Goal: Find contact information: Find contact information

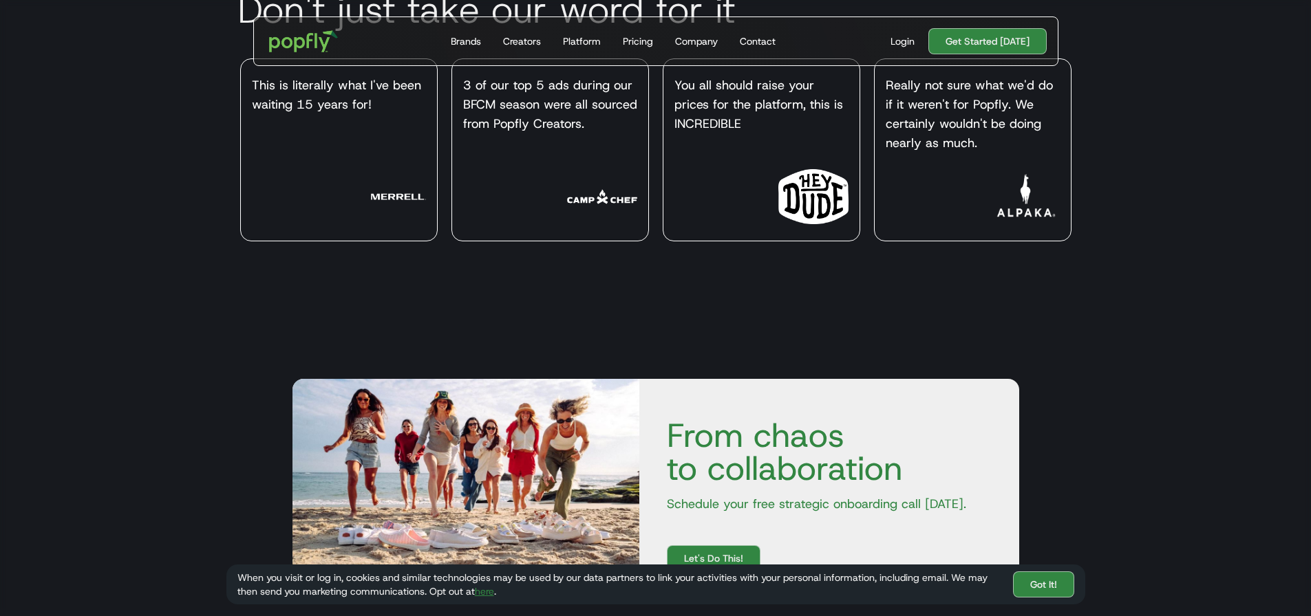
scroll to position [4720, 0]
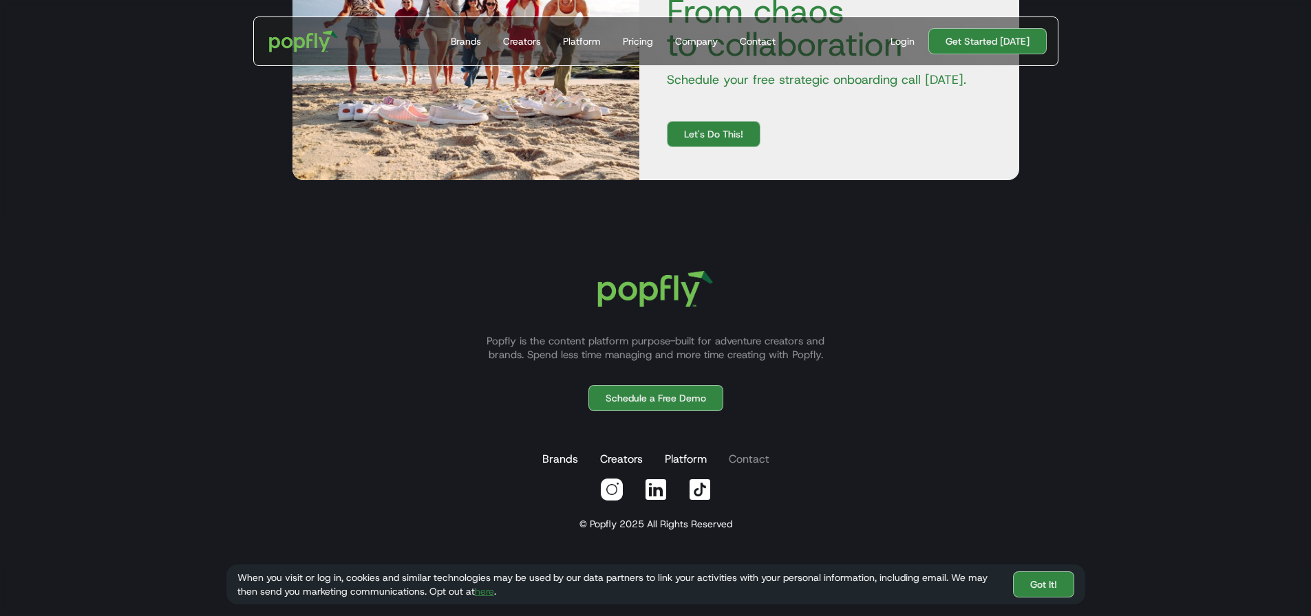
click at [736, 453] on link "Contact" at bounding box center [749, 460] width 46 height 28
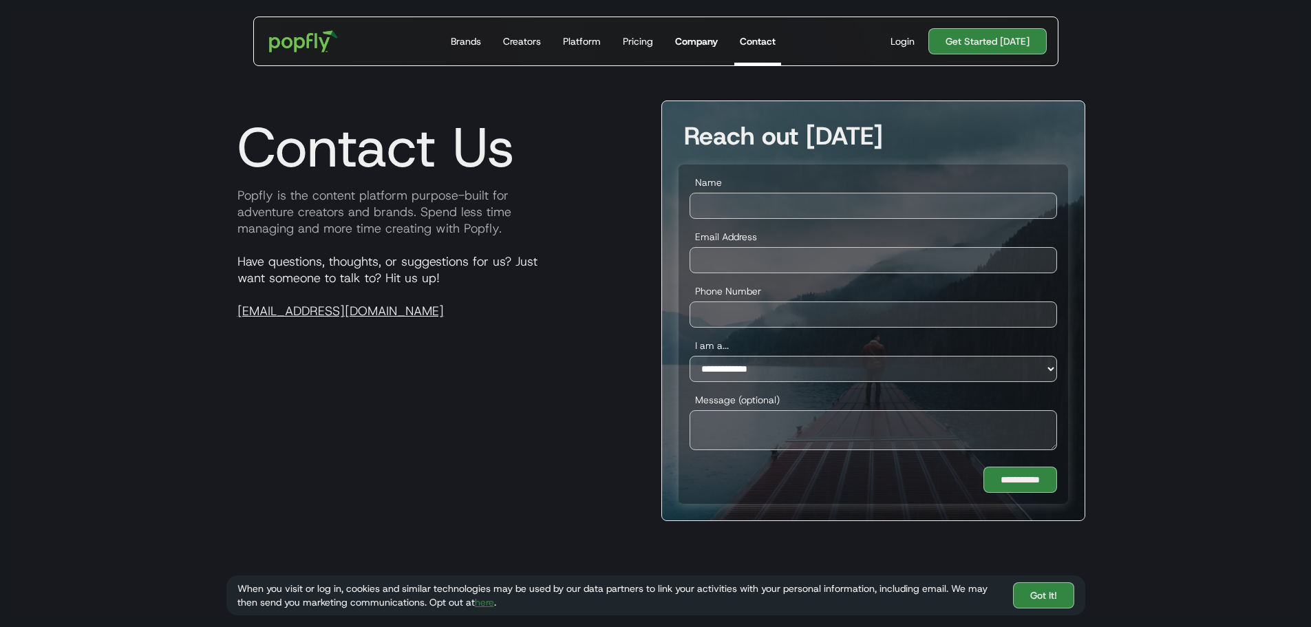
click at [696, 41] on div "Company" at bounding box center [696, 41] width 43 height 14
